Goal: Information Seeking & Learning: Learn about a topic

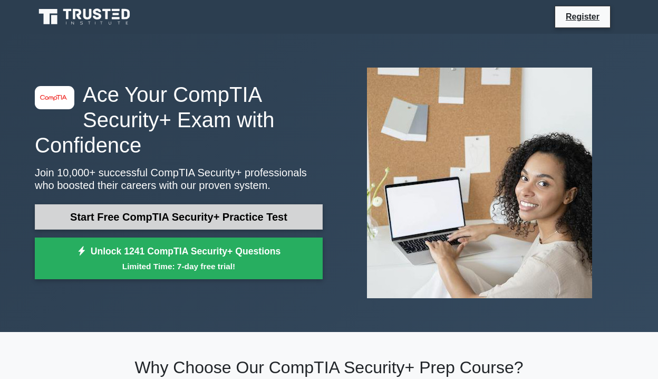
click at [302, 221] on link "Start Free CompTIA Security+ Practice Test" at bounding box center [179, 216] width 288 height 25
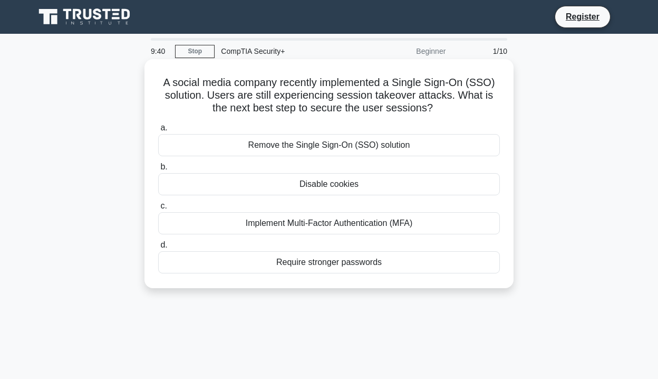
click at [419, 223] on div "Implement Multi-Factor Authentication (MFA)" at bounding box center [329, 223] width 342 height 22
click at [158, 209] on input "c. Implement Multi-Factor Authentication (MFA)" at bounding box center [158, 206] width 0 height 7
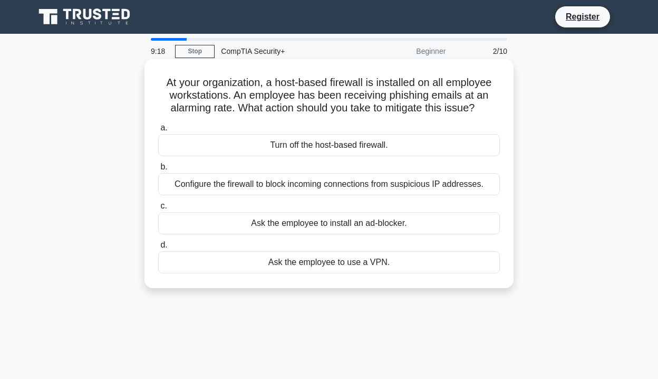
click at [387, 184] on div "Configure the firewall to block incoming connections from suspicious IP address…" at bounding box center [329, 184] width 342 height 22
click at [158, 170] on input "b. Configure the firewall to block incoming connections from suspicious IP addr…" at bounding box center [158, 167] width 0 height 7
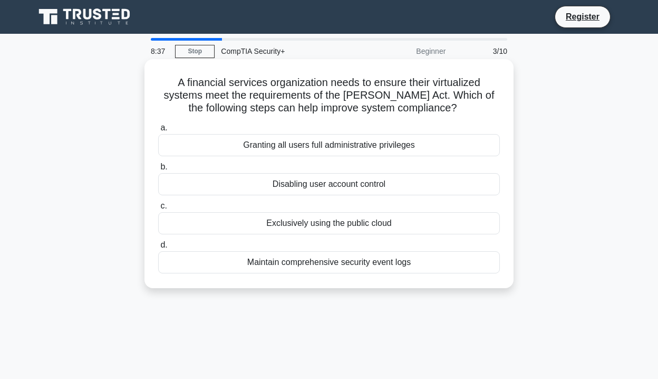
click at [425, 263] on div "Maintain comprehensive security event logs" at bounding box center [329, 262] width 342 height 22
click at [158, 248] on input "d. Maintain comprehensive security event logs" at bounding box center [158, 245] width 0 height 7
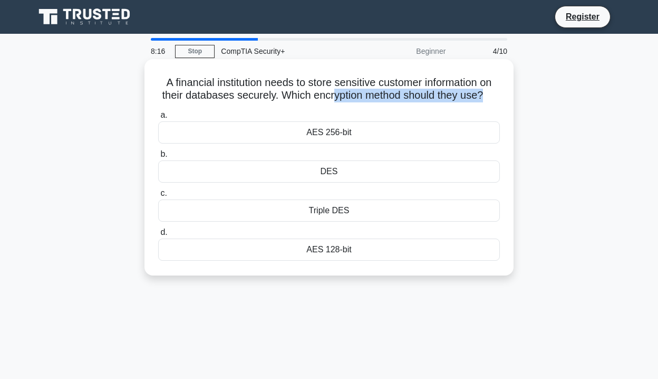
drag, startPoint x: 482, startPoint y: 94, endPoint x: 331, endPoint y: 91, distance: 151.4
click at [331, 92] on h5 "A financial institution needs to store sensitive customer information on their …" at bounding box center [329, 89] width 344 height 26
click at [373, 114] on label "a. AES 256-bit" at bounding box center [329, 126] width 342 height 35
click at [158, 114] on input "a. AES 256-bit" at bounding box center [158, 115] width 0 height 7
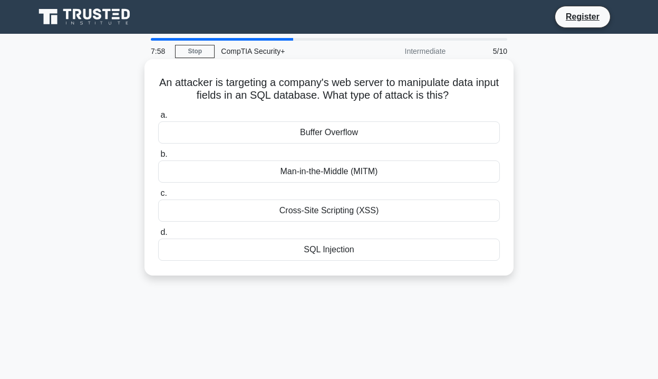
click at [368, 249] on div "SQL Injection" at bounding box center [329, 249] width 342 height 22
click at [158, 236] on input "d. SQL Injection" at bounding box center [158, 232] width 0 height 7
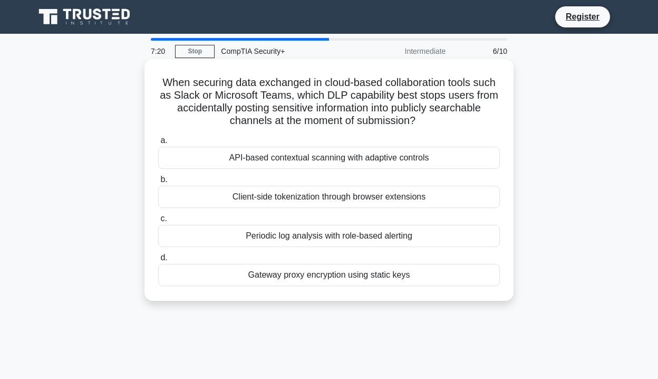
click at [394, 161] on div "API-based contextual scanning with adaptive controls" at bounding box center [329, 158] width 342 height 22
click at [158, 144] on input "a. API-based contextual scanning with adaptive controls" at bounding box center [158, 140] width 0 height 7
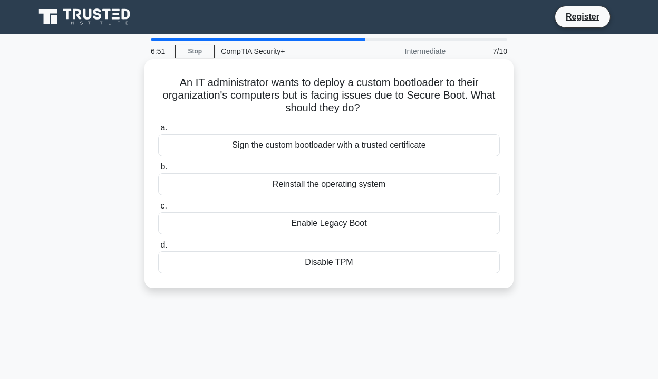
click at [373, 222] on div "Enable Legacy Boot" at bounding box center [329, 223] width 342 height 22
click at [158, 209] on input "c. Enable Legacy Boot" at bounding box center [158, 206] width 0 height 7
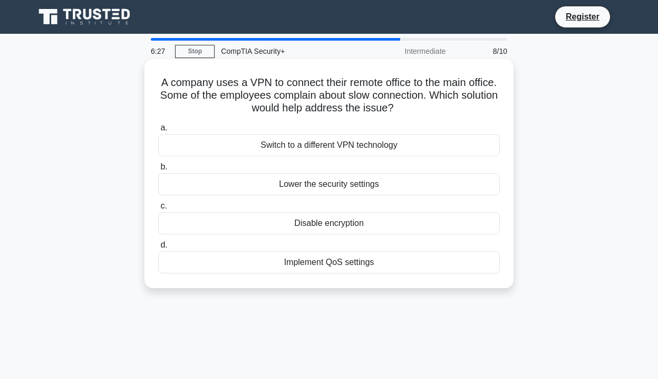
click at [368, 264] on div "Implement QoS settings" at bounding box center [329, 262] width 342 height 22
click at [158, 248] on input "d. Implement QoS settings" at bounding box center [158, 245] width 0 height 7
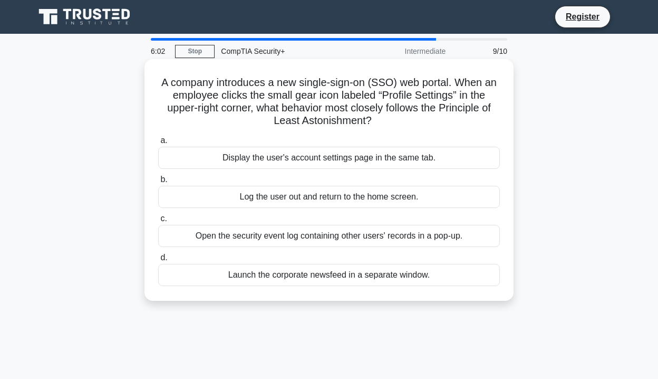
click at [468, 159] on div "Display the user's account settings page in the same tab." at bounding box center [329, 158] width 342 height 22
click at [158, 144] on input "a. Display the user's account settings page in the same tab." at bounding box center [158, 140] width 0 height 7
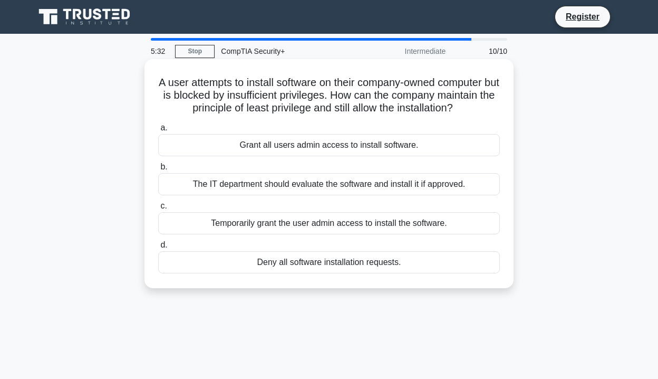
click at [453, 186] on div "The IT department should evaluate the software and install it if approved." at bounding box center [329, 184] width 342 height 22
click at [158, 170] on input "b. The IT department should evaluate the software and install it if approved." at bounding box center [158, 167] width 0 height 7
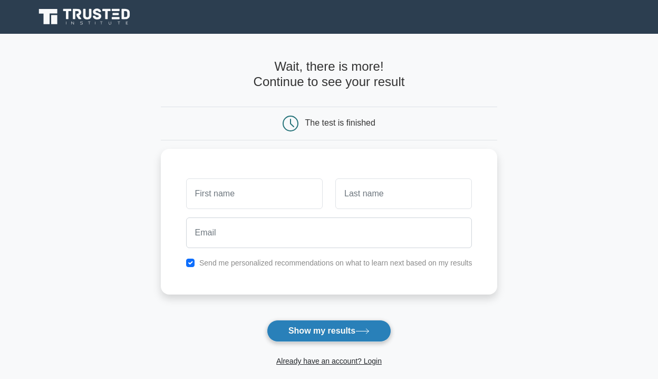
click at [336, 331] on button "Show my results" at bounding box center [329, 331] width 124 height 22
